Goal: Book appointment/travel/reservation

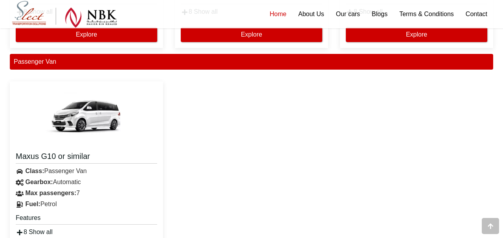
scroll to position [2157, 0]
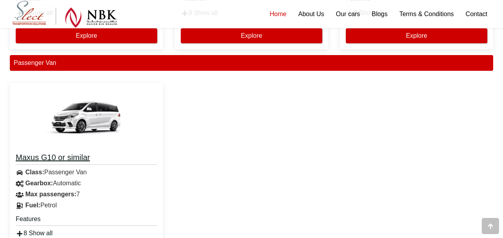
click at [63, 160] on h4 "Maxus G10 or similar" at bounding box center [87, 158] width 142 height 13
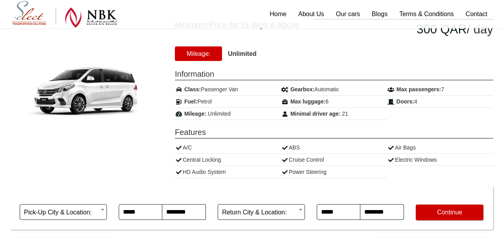
scroll to position [103, 0]
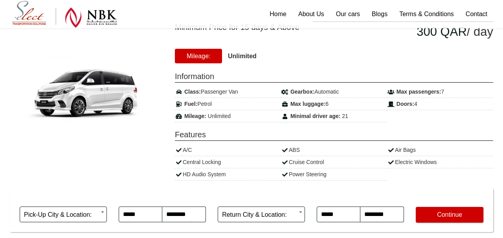
click at [210, 55] on span "Mileage:" at bounding box center [198, 56] width 47 height 15
click at [219, 55] on span "Mileage:" at bounding box center [198, 56] width 47 height 15
click at [205, 58] on span "Mileage:" at bounding box center [198, 56] width 47 height 15
